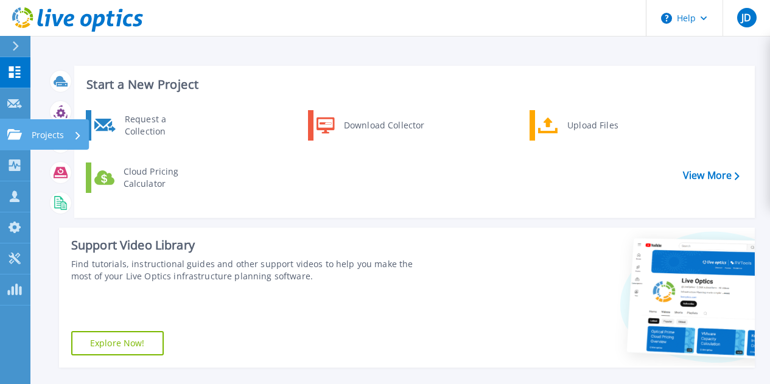
click at [6, 129] on link "Projects Projects" at bounding box center [15, 134] width 30 height 31
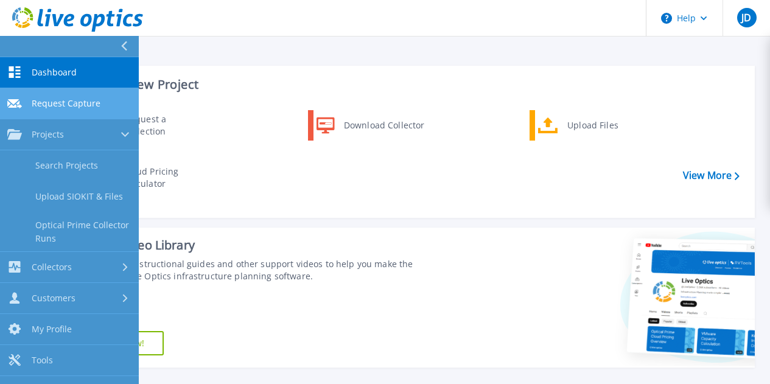
click at [51, 103] on span "Request Capture" at bounding box center [66, 103] width 69 height 11
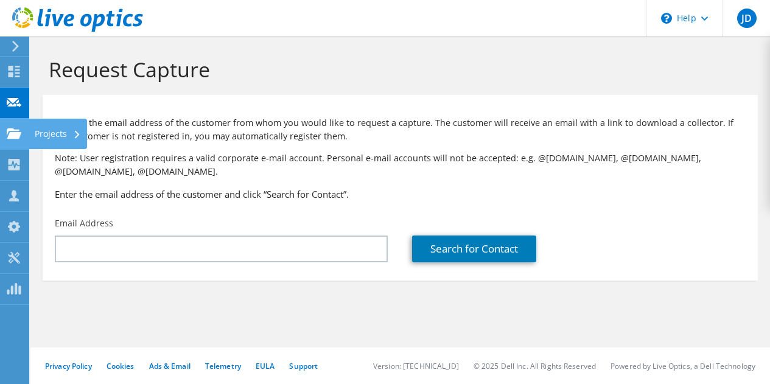
click at [60, 127] on div "Projects" at bounding box center [58, 134] width 58 height 30
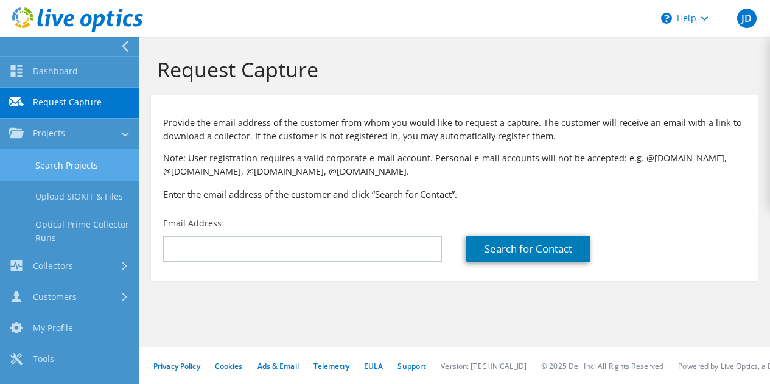
click at [59, 167] on link "Search Projects" at bounding box center [69, 165] width 139 height 31
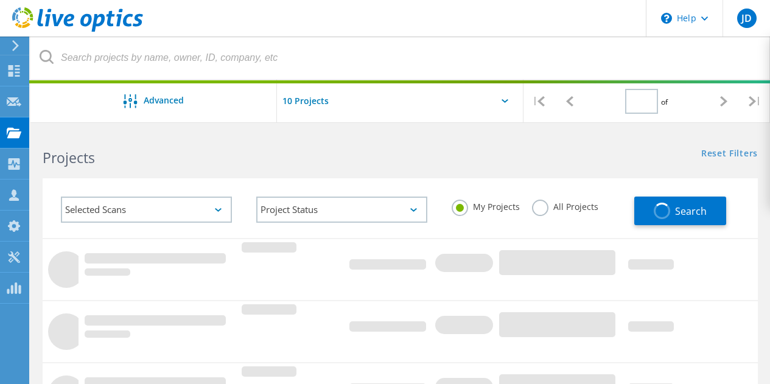
type input "1"
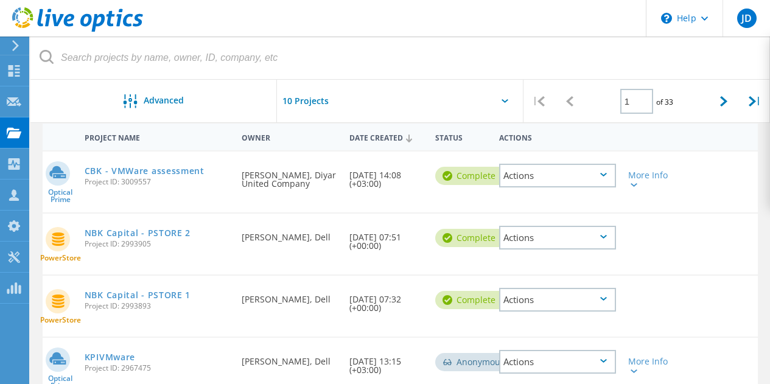
scroll to position [122, 0]
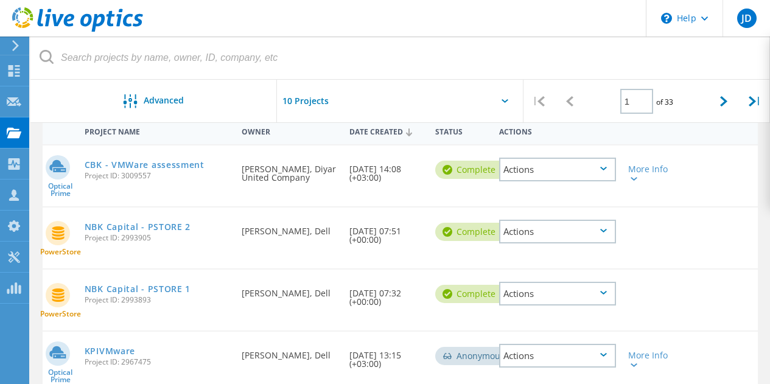
click at [603, 231] on icon at bounding box center [603, 231] width 7 height 4
click at [553, 230] on div "Share" at bounding box center [557, 231] width 114 height 19
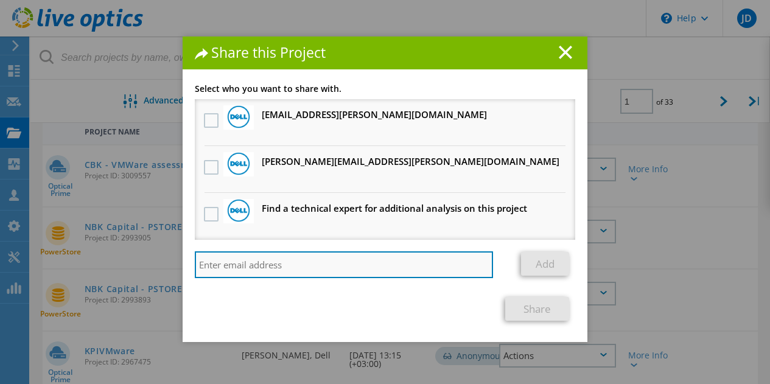
click at [280, 273] on input "search" at bounding box center [344, 264] width 298 height 27
drag, startPoint x: 245, startPoint y: 259, endPoint x: 195, endPoint y: 255, distance: 50.0
click at [195, 255] on input "nizham" at bounding box center [344, 264] width 298 height 27
paste input ".meeramoideen@diyarme.co"
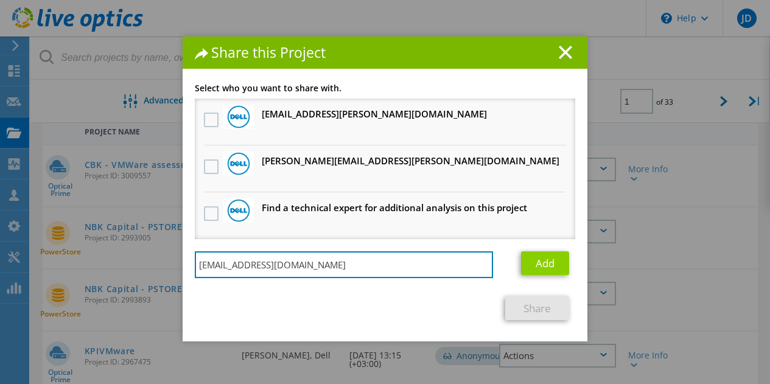
type input "n.meeramoideen@diyarme.com"
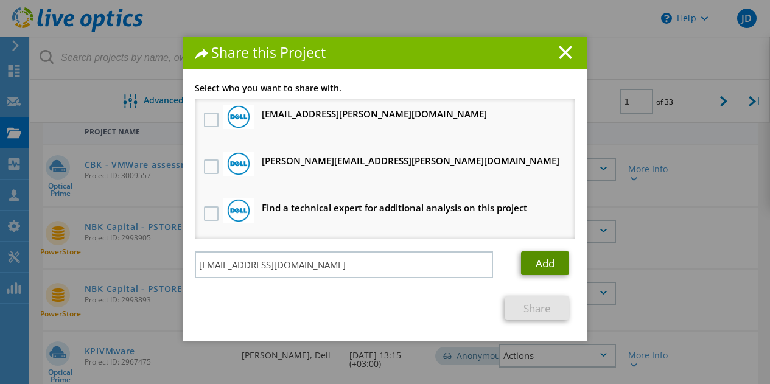
click at [556, 265] on link "Add" at bounding box center [545, 263] width 48 height 24
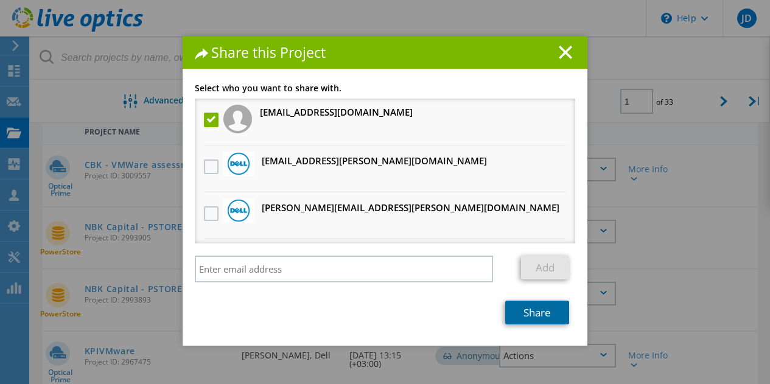
drag, startPoint x: 523, startPoint y: 312, endPoint x: 398, endPoint y: 242, distance: 143.6
click at [523, 312] on link "Share" at bounding box center [537, 313] width 64 height 24
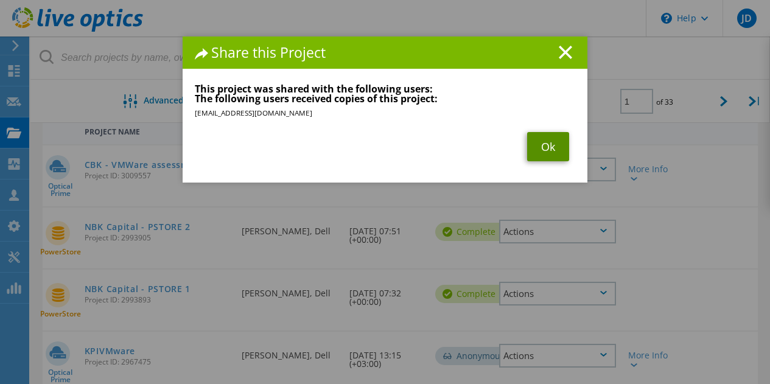
click at [553, 148] on link "Ok" at bounding box center [548, 146] width 42 height 29
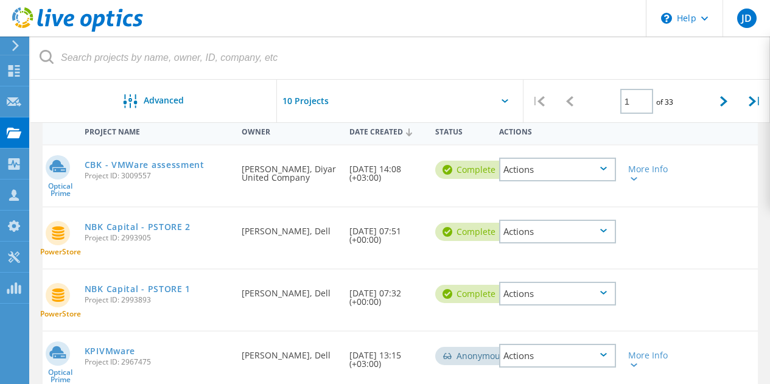
click at [606, 293] on icon at bounding box center [603, 293] width 7 height 4
click at [562, 298] on div "Share" at bounding box center [557, 293] width 114 height 19
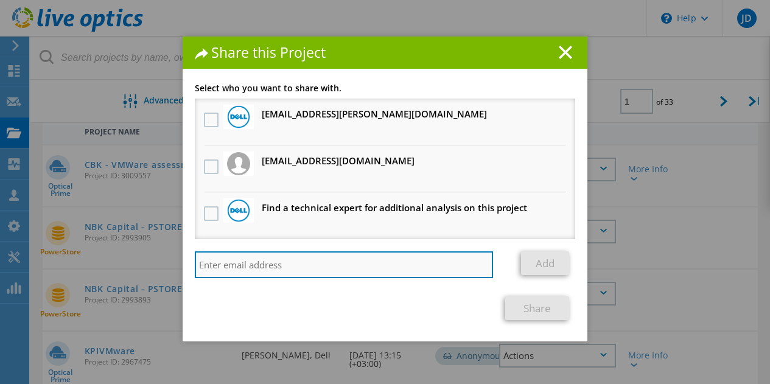
click at [228, 267] on input "search" at bounding box center [344, 264] width 298 height 27
paste input "n.meeramoideen@diyarme.com"
type input "n.meeramoideen@diyarme.com"
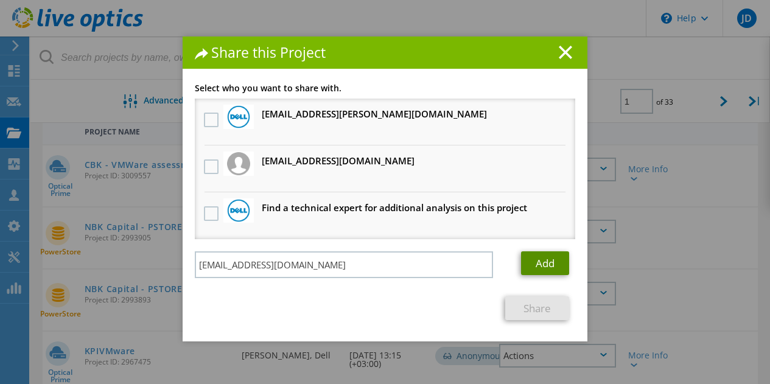
click at [535, 267] on link "Add" at bounding box center [545, 263] width 48 height 24
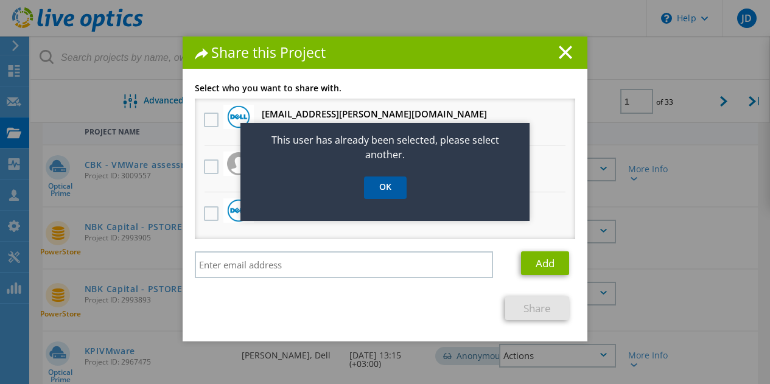
click at [379, 187] on link "OK" at bounding box center [385, 187] width 43 height 23
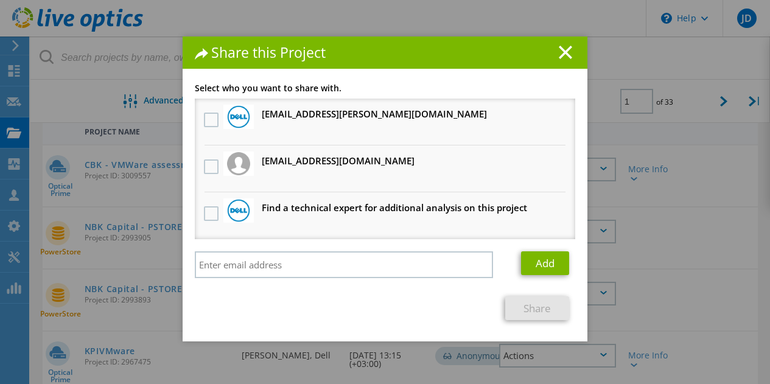
scroll to position [0, 0]
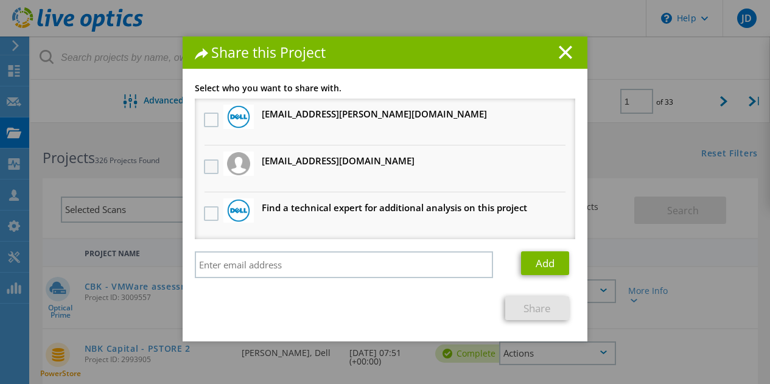
click at [209, 165] on label at bounding box center [213, 166] width 18 height 15
click at [0, 0] on input "checkbox" at bounding box center [0, 0] width 0 height 0
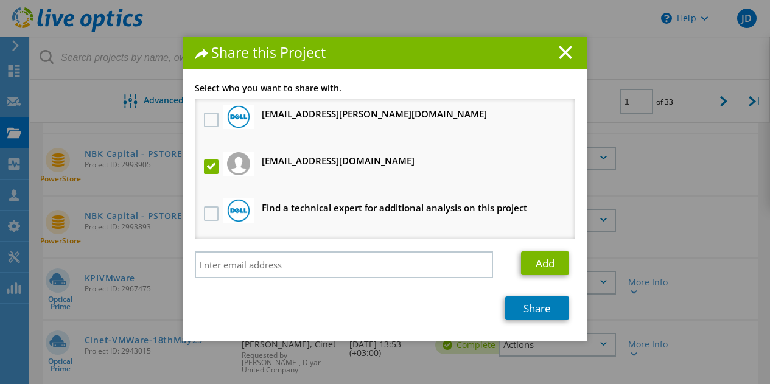
scroll to position [122, 0]
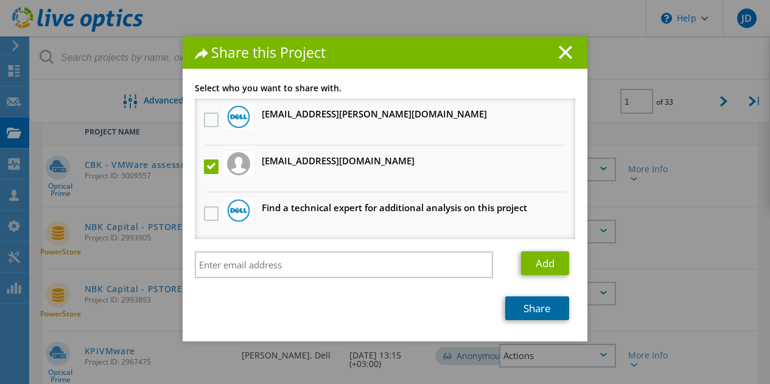
click at [526, 312] on link "Share" at bounding box center [537, 308] width 64 height 24
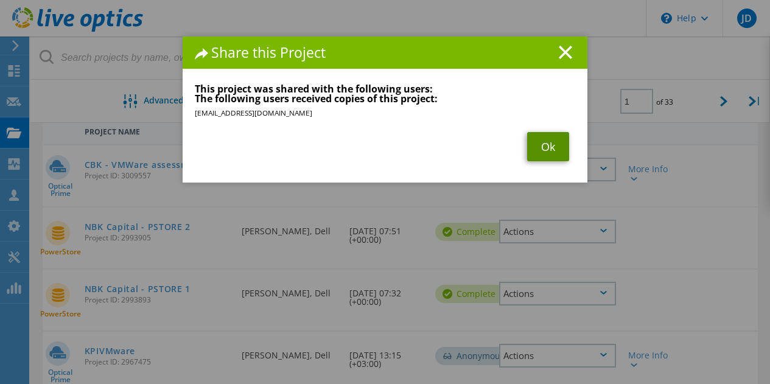
drag, startPoint x: 546, startPoint y: 150, endPoint x: 656, endPoint y: 15, distance: 174.8
click at [546, 150] on link "Ok" at bounding box center [548, 146] width 42 height 29
